Goal: Transaction & Acquisition: Book appointment/travel/reservation

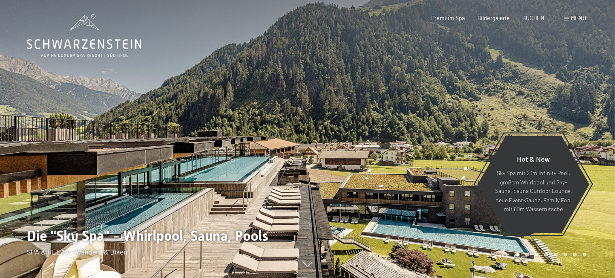
click at [261, 142] on div at bounding box center [154, 139] width 308 height 278
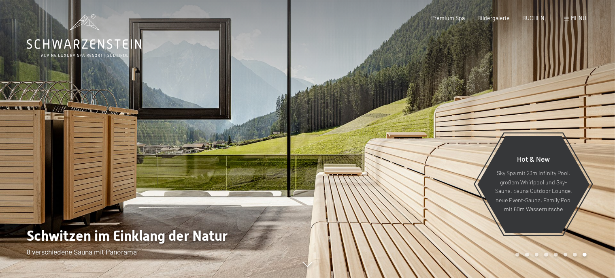
click at [261, 142] on div at bounding box center [154, 139] width 308 height 278
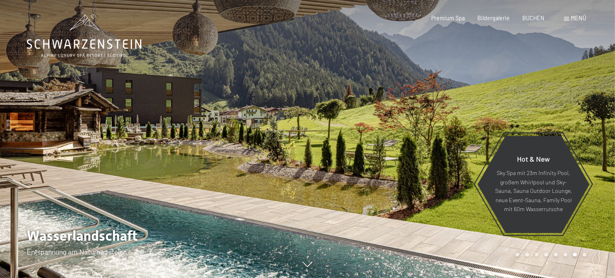
click at [261, 142] on div at bounding box center [154, 139] width 308 height 278
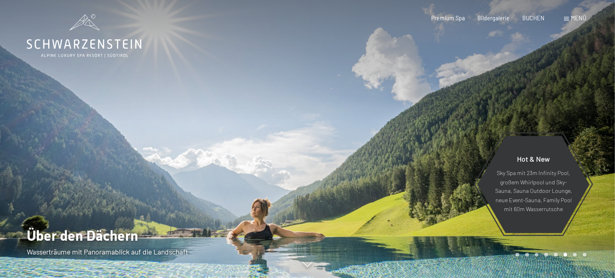
click at [568, 18] on span at bounding box center [566, 19] width 5 height 4
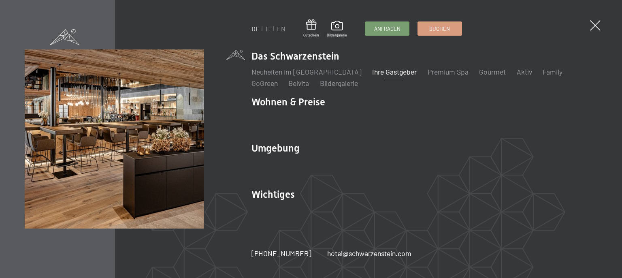
click at [375, 72] on link "Ihre Gastgeber" at bounding box center [394, 71] width 45 height 9
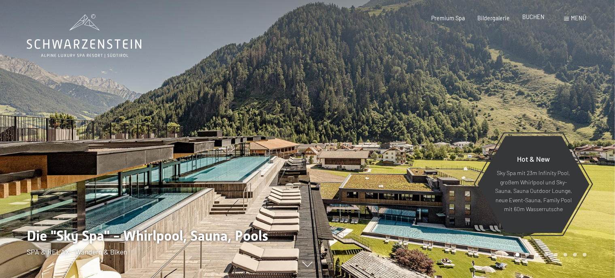
click at [538, 19] on span "BUCHEN" at bounding box center [533, 16] width 22 height 7
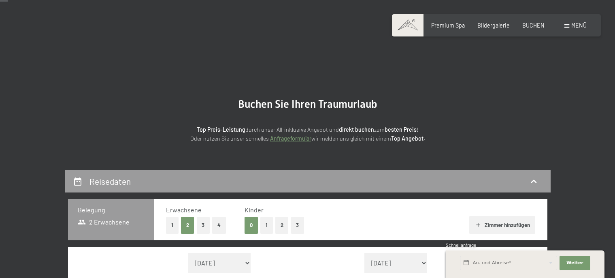
scroll to position [128, 0]
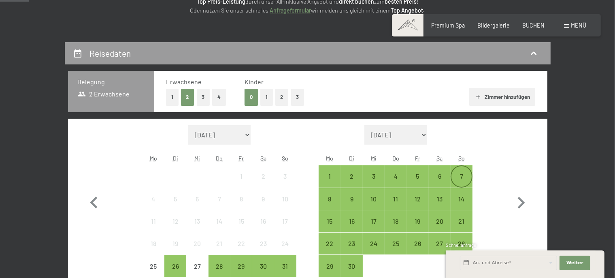
click at [463, 174] on div "7" at bounding box center [461, 183] width 20 height 20
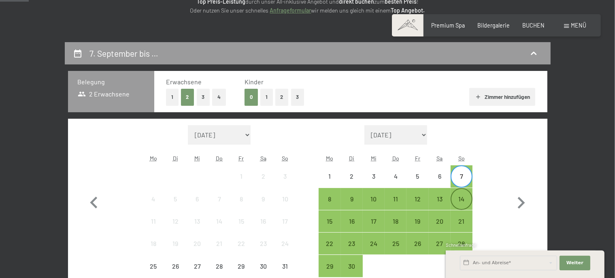
click at [461, 197] on div "14" at bounding box center [461, 206] width 20 height 20
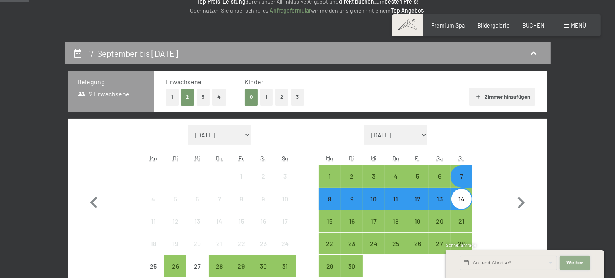
click at [583, 266] on button "Weiter Adressfelder ausblenden" at bounding box center [575, 263] width 31 height 15
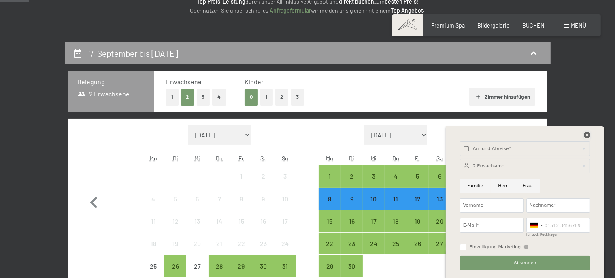
click at [588, 134] on icon at bounding box center [587, 135] width 6 height 6
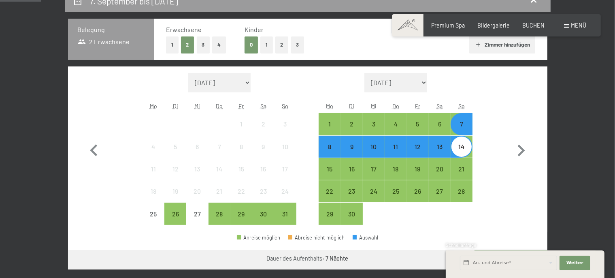
scroll to position [256, 0]
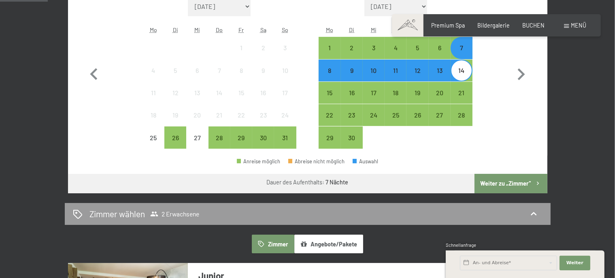
click at [507, 185] on button "Weiter zu „Zimmer“" at bounding box center [511, 183] width 72 height 19
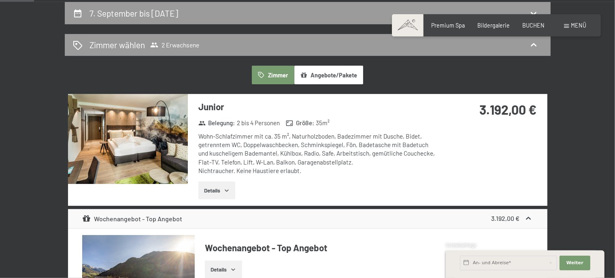
scroll to position [170, 0]
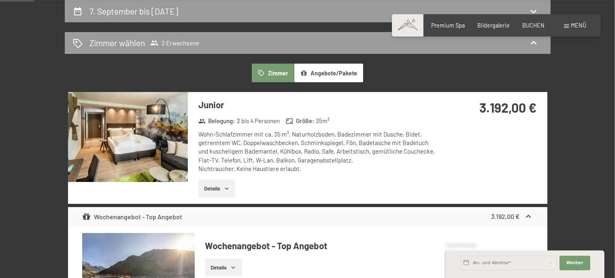
click at [157, 137] on img at bounding box center [128, 137] width 120 height 90
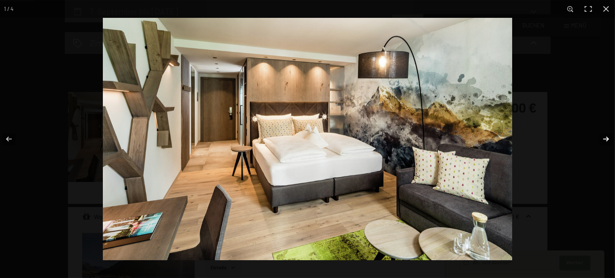
click at [609, 141] on button "button" at bounding box center [601, 139] width 28 height 40
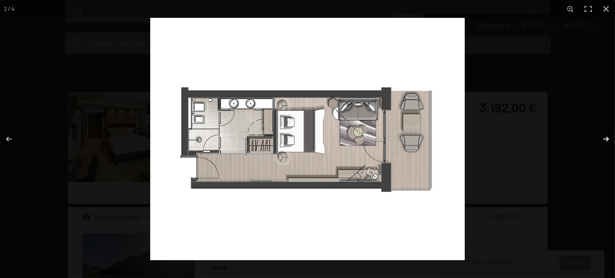
click at [609, 141] on button "button" at bounding box center [601, 139] width 28 height 40
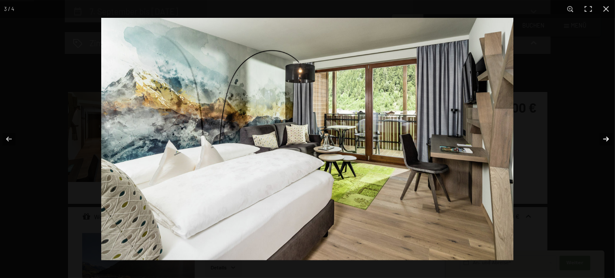
click at [609, 141] on button "button" at bounding box center [601, 139] width 28 height 40
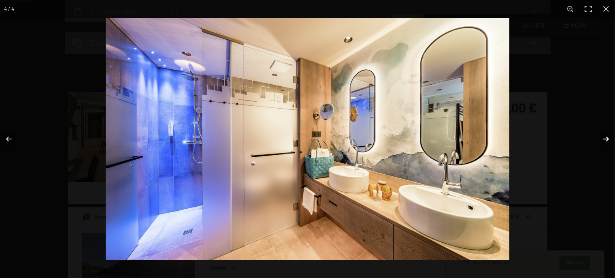
click at [609, 141] on button "button" at bounding box center [601, 139] width 28 height 40
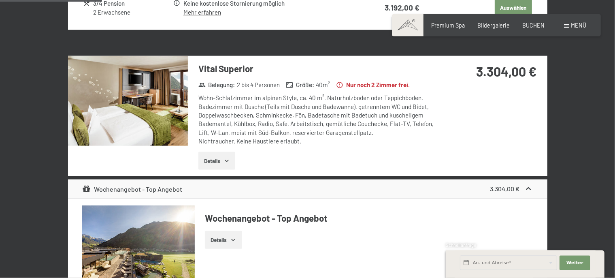
scroll to position [555, 0]
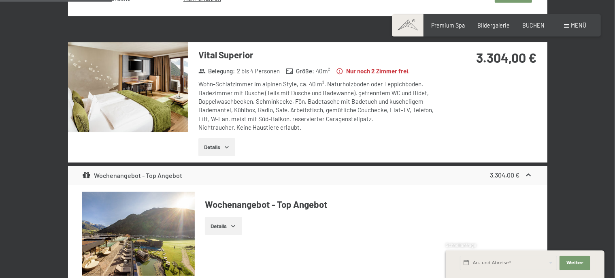
click at [163, 100] on img at bounding box center [128, 87] width 120 height 90
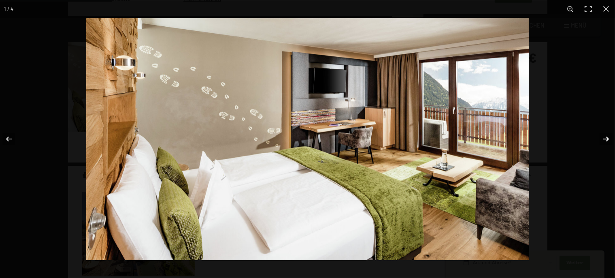
click at [606, 141] on button "button" at bounding box center [601, 139] width 28 height 40
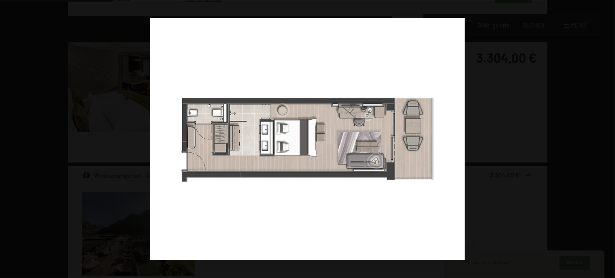
click at [606, 141] on button "button" at bounding box center [601, 139] width 28 height 40
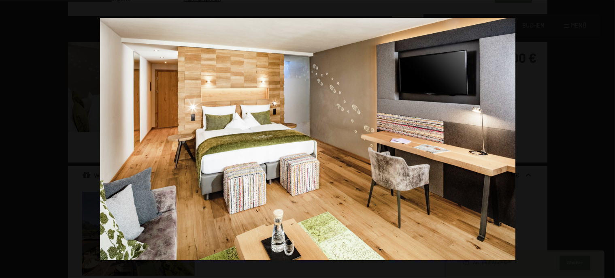
click at [606, 141] on button "button" at bounding box center [601, 139] width 28 height 40
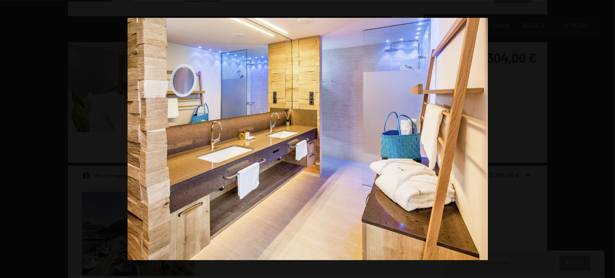
click at [606, 141] on button "button" at bounding box center [601, 139] width 28 height 40
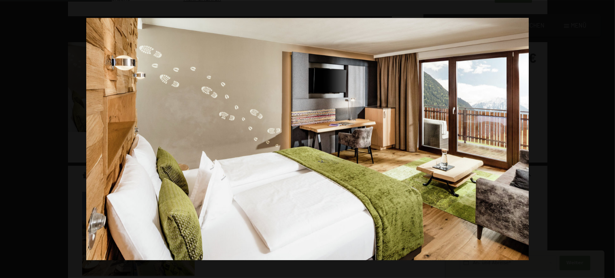
click at [606, 141] on button "button" at bounding box center [601, 139] width 28 height 40
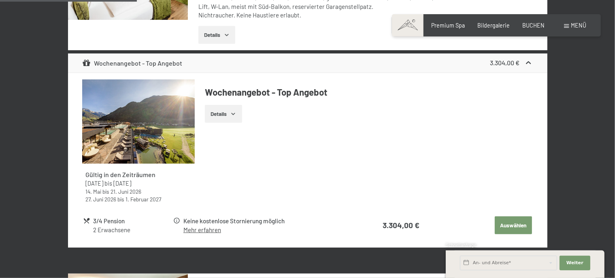
scroll to position [683, 0]
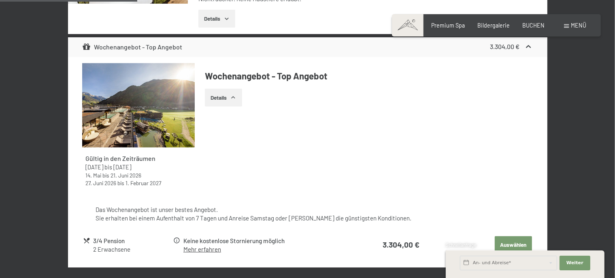
click at [232, 98] on icon "button" at bounding box center [233, 97] width 6 height 6
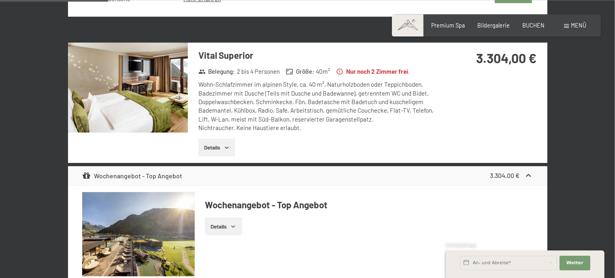
scroll to position [555, 0]
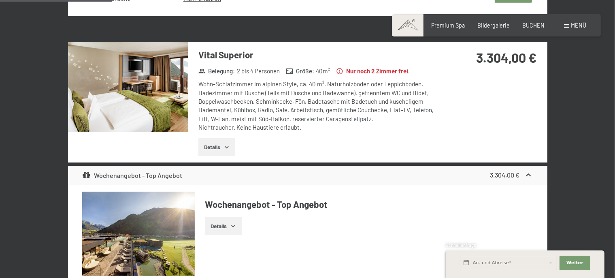
click at [226, 146] on icon "button" at bounding box center [227, 147] width 4 height 2
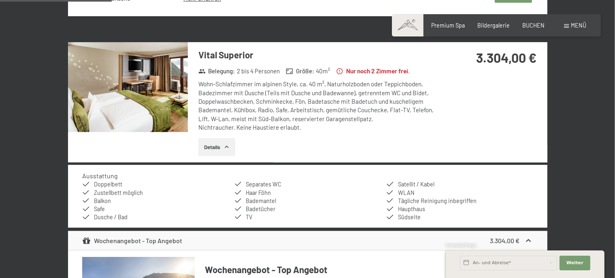
drag, startPoint x: 198, startPoint y: 53, endPoint x: 272, endPoint y: 55, distance: 73.3
click at [272, 55] on h3 "Vital Superior" at bounding box center [318, 55] width 241 height 13
copy h3 "Vital Superior"
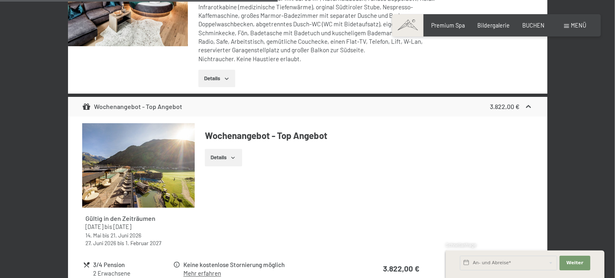
scroll to position [1239, 0]
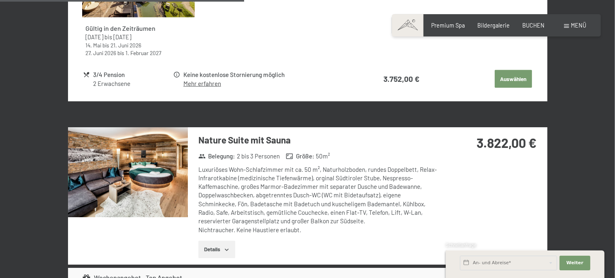
click at [129, 177] on img at bounding box center [128, 172] width 120 height 90
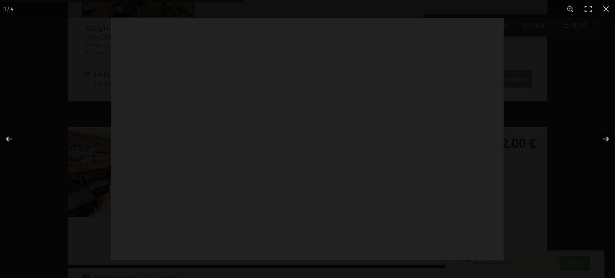
scroll to position [1239, 0]
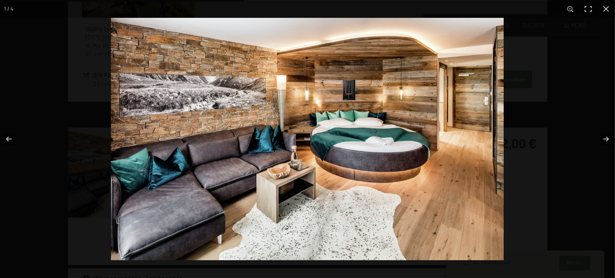
click at [472, 145] on img at bounding box center [307, 139] width 393 height 242
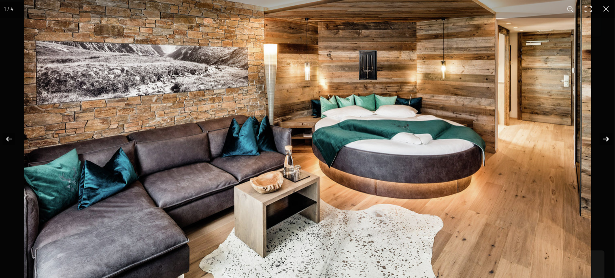
click at [607, 141] on button "button" at bounding box center [601, 139] width 28 height 40
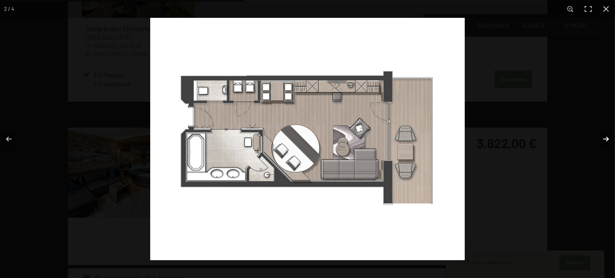
click at [607, 141] on button "button" at bounding box center [601, 139] width 28 height 40
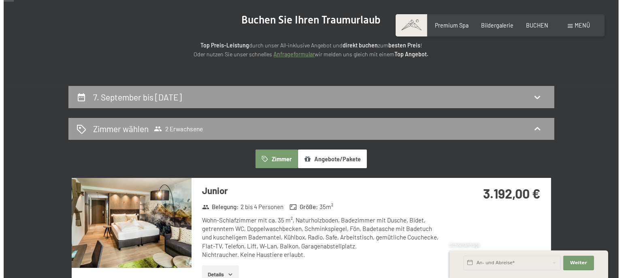
scroll to position [0, 0]
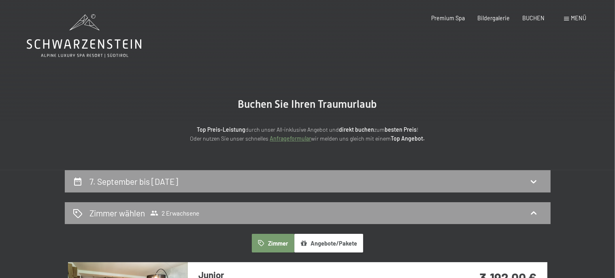
click at [575, 17] on span "Menü" at bounding box center [578, 18] width 15 height 7
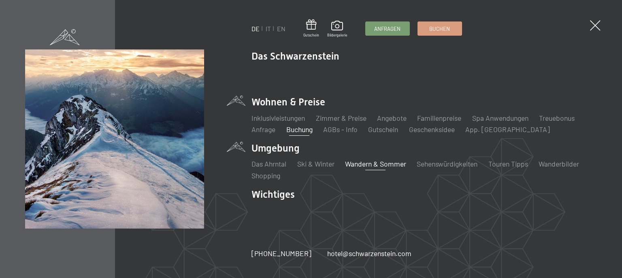
click at [388, 164] on link "Wandern & Sommer" at bounding box center [375, 163] width 61 height 9
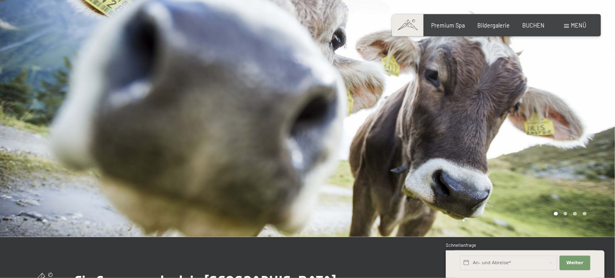
scroll to position [43, 0]
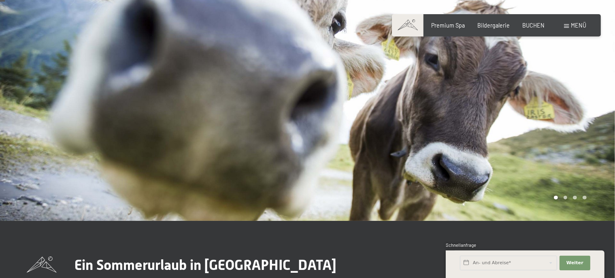
click at [489, 143] on div at bounding box center [462, 88] width 308 height 263
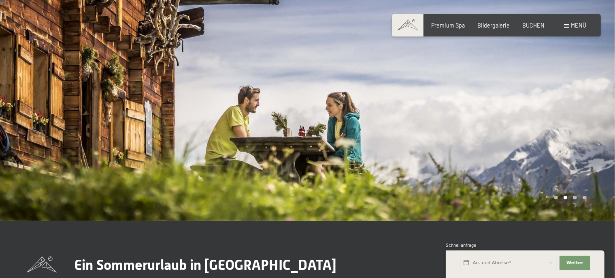
click at [489, 143] on div at bounding box center [462, 88] width 308 height 263
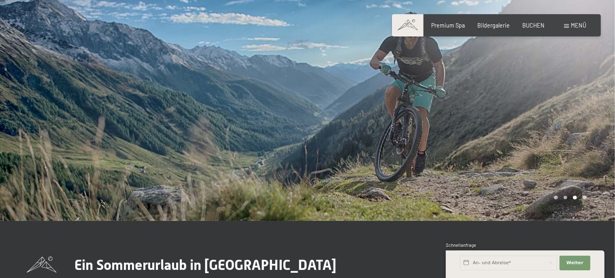
click at [489, 143] on div at bounding box center [462, 88] width 308 height 263
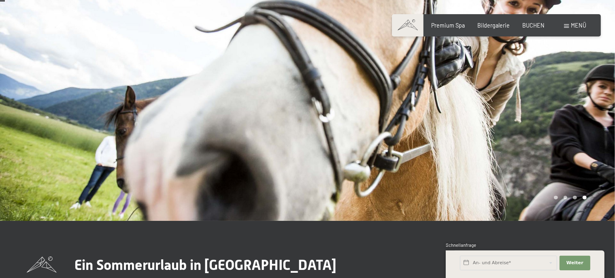
click at [489, 143] on div at bounding box center [462, 88] width 308 height 263
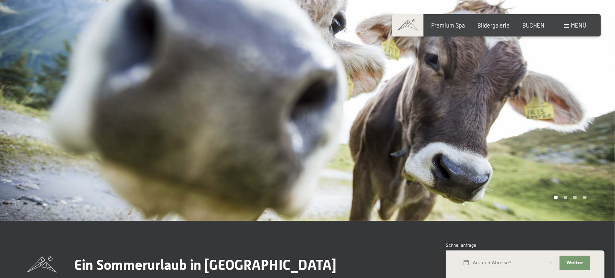
click at [489, 143] on div at bounding box center [462, 88] width 308 height 263
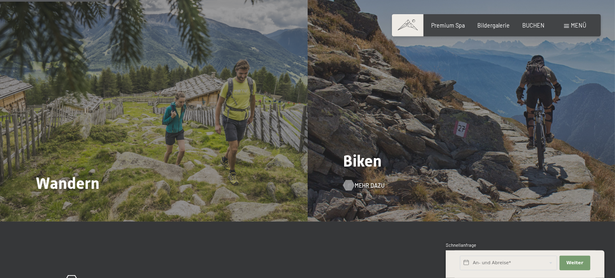
scroll to position [769, 0]
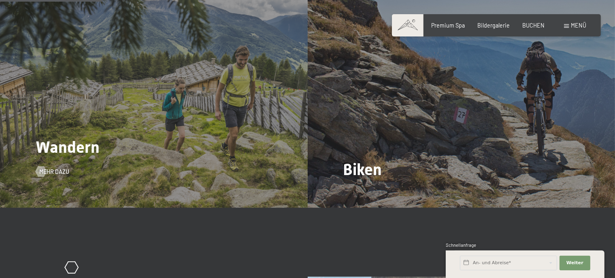
click at [153, 132] on div "Wandern Mehr dazu" at bounding box center [154, 92] width 308 height 231
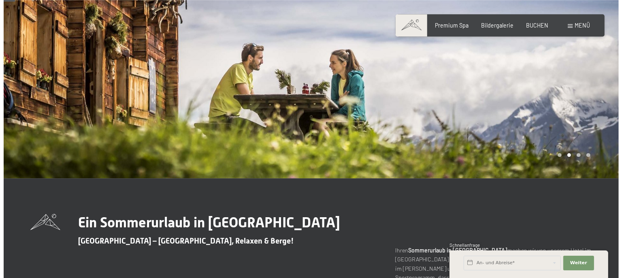
scroll to position [0, 0]
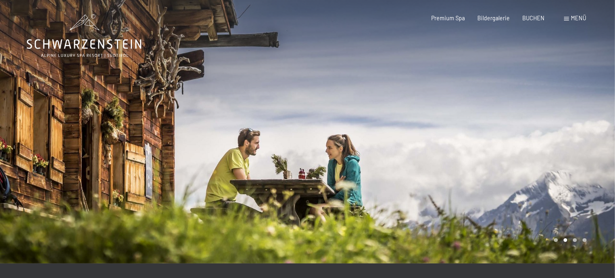
click at [573, 19] on span "Menü" at bounding box center [578, 18] width 15 height 7
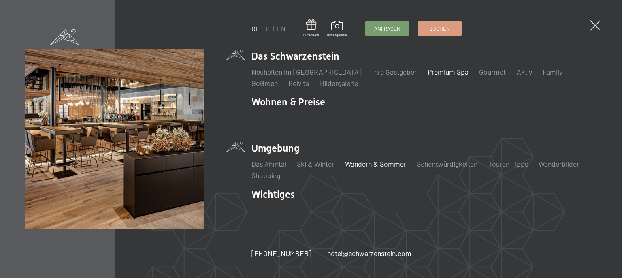
click at [438, 73] on link "Premium Spa" at bounding box center [448, 71] width 41 height 9
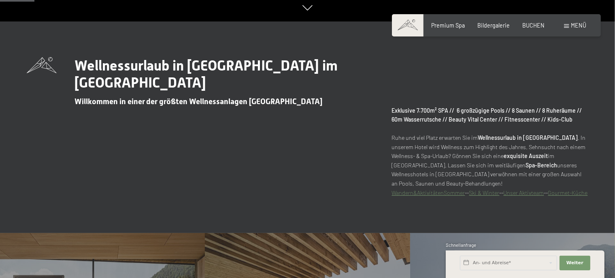
scroll to position [428, 0]
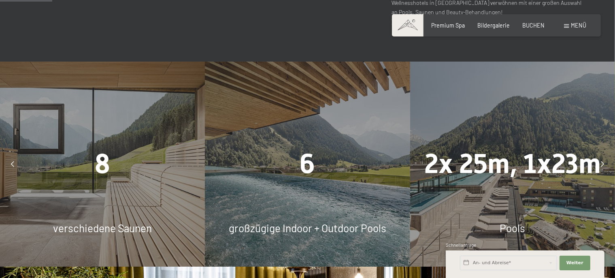
click at [314, 167] on span "6" at bounding box center [307, 164] width 15 height 32
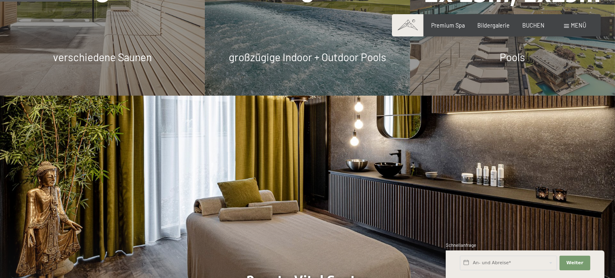
scroll to position [470, 0]
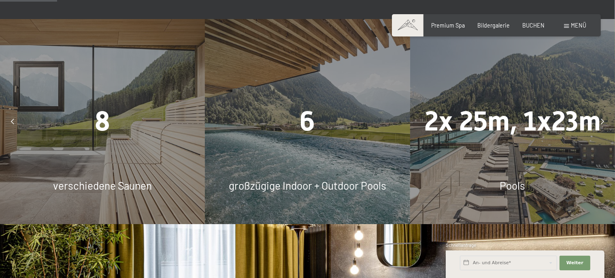
click at [479, 135] on span "2x 25m, 1x23m" at bounding box center [512, 121] width 177 height 32
click at [500, 192] on span "Pools" at bounding box center [513, 185] width 26 height 13
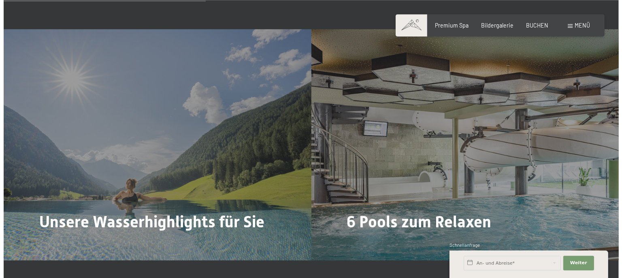
scroll to position [1753, 0]
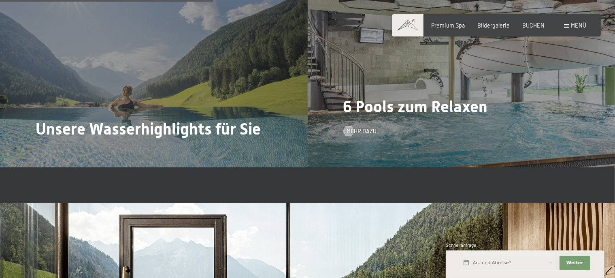
click at [399, 116] on span "6 Pools zum Relaxen" at bounding box center [415, 106] width 145 height 19
click at [363, 135] on span "Mehr dazu" at bounding box center [370, 131] width 30 height 8
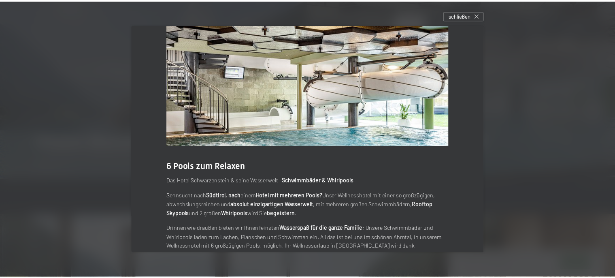
scroll to position [0, 0]
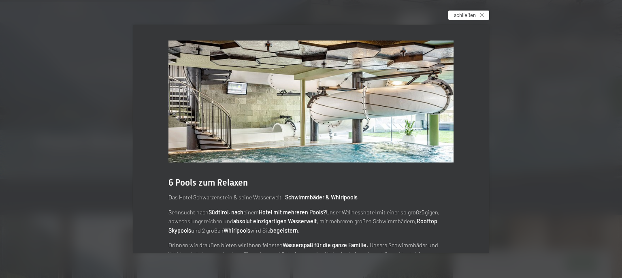
click at [483, 12] on div "schließen" at bounding box center [468, 16] width 41 height 10
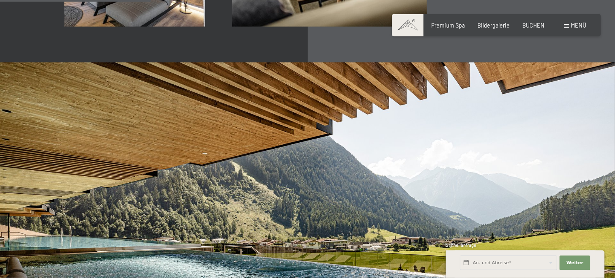
scroll to position [1240, 0]
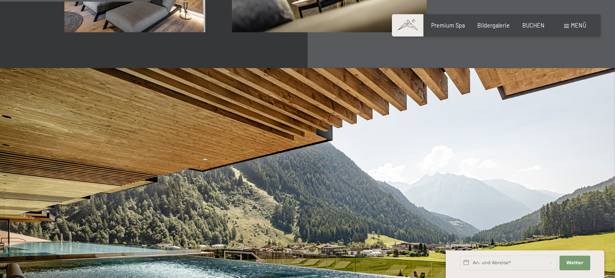
click at [573, 27] on span "Menü" at bounding box center [578, 25] width 15 height 7
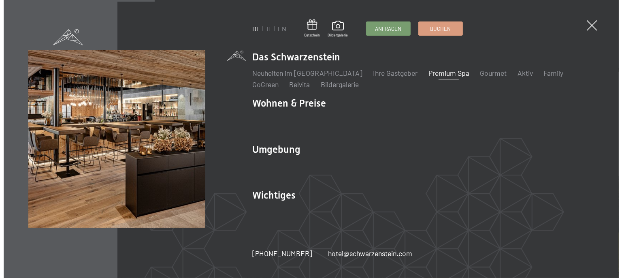
scroll to position [1245, 0]
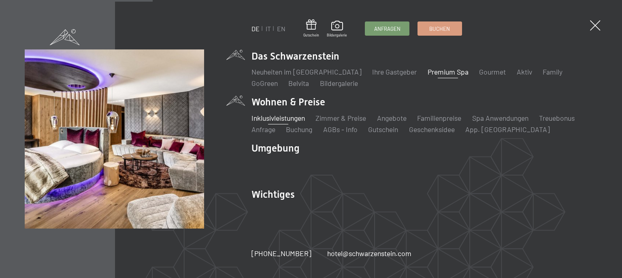
click at [279, 121] on link "Inklusivleistungen" at bounding box center [277, 117] width 53 height 9
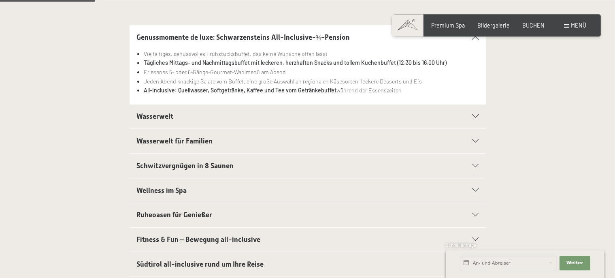
scroll to position [214, 0]
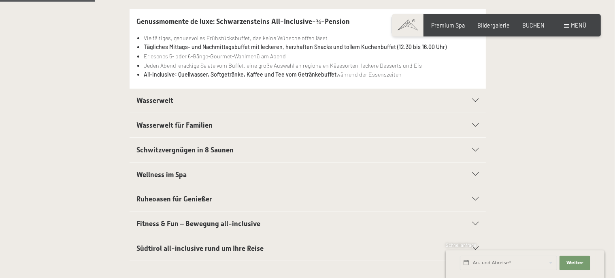
click at [475, 104] on div "Wasserwelt" at bounding box center [307, 101] width 342 height 24
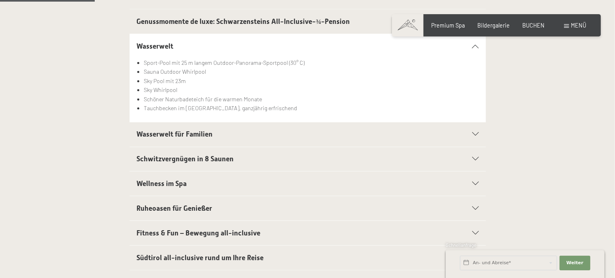
click at [473, 161] on div "Schwitzvergnügen in 8 Saunen" at bounding box center [307, 159] width 342 height 24
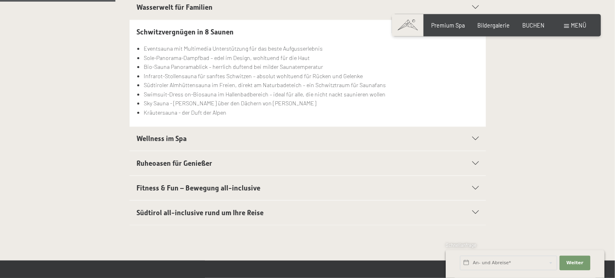
scroll to position [299, 0]
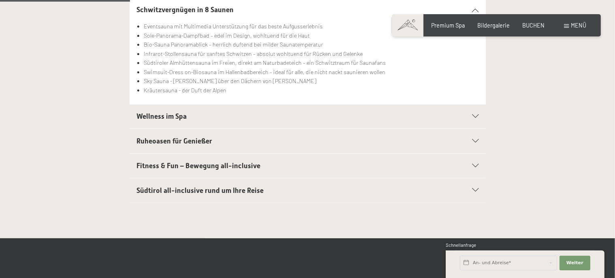
click at [367, 163] on h2 "Fitness & Fun – Bewegung all-inclusive" at bounding box center [290, 166] width 308 height 10
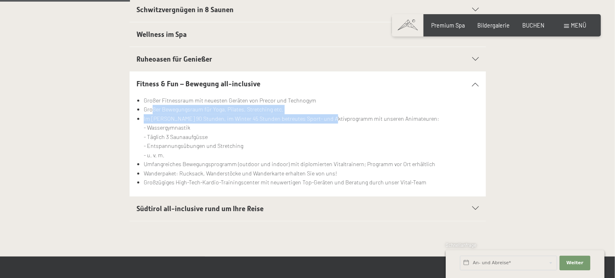
drag, startPoint x: 153, startPoint y: 107, endPoint x: 328, endPoint y: 115, distance: 175.5
click at [328, 115] on ul "Großer Fitnessraum mit neuesten Geräten von Precor und Technogym Großer Bewegun…" at bounding box center [307, 141] width 342 height 91
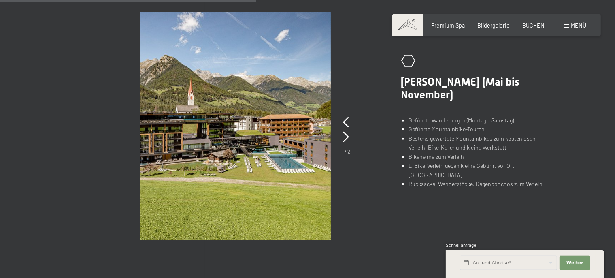
scroll to position [598, 0]
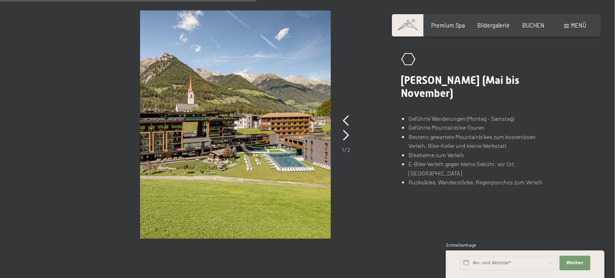
click at [226, 134] on img at bounding box center [235, 125] width 191 height 228
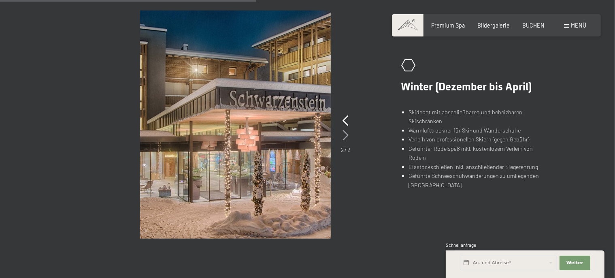
click at [343, 140] on icon at bounding box center [346, 135] width 6 height 11
